Goal: Task Accomplishment & Management: Use online tool/utility

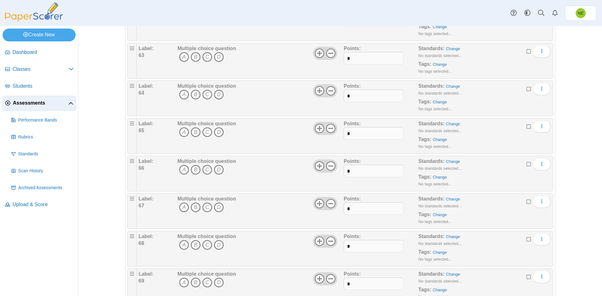
scroll to position [2382, 0]
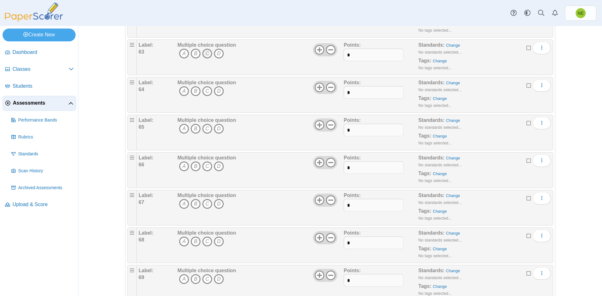
click at [204, 53] on icon "C" at bounding box center [207, 54] width 10 height 10
click at [183, 90] on icon "A" at bounding box center [184, 91] width 10 height 10
click at [181, 126] on icon "A" at bounding box center [184, 129] width 10 height 10
click at [205, 165] on icon "C" at bounding box center [207, 166] width 10 height 10
click at [181, 205] on icon "A" at bounding box center [184, 204] width 10 height 10
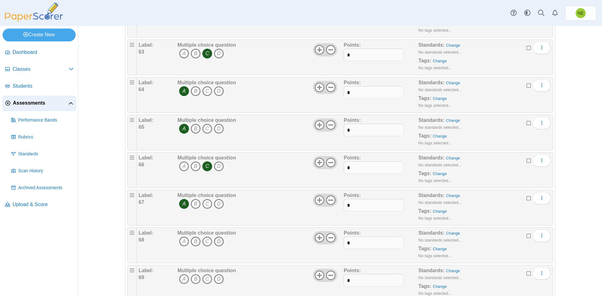
click at [218, 239] on icon "D" at bounding box center [219, 242] width 10 height 10
click at [193, 277] on icon "B" at bounding box center [196, 279] width 10 height 10
